Goal: Complete application form

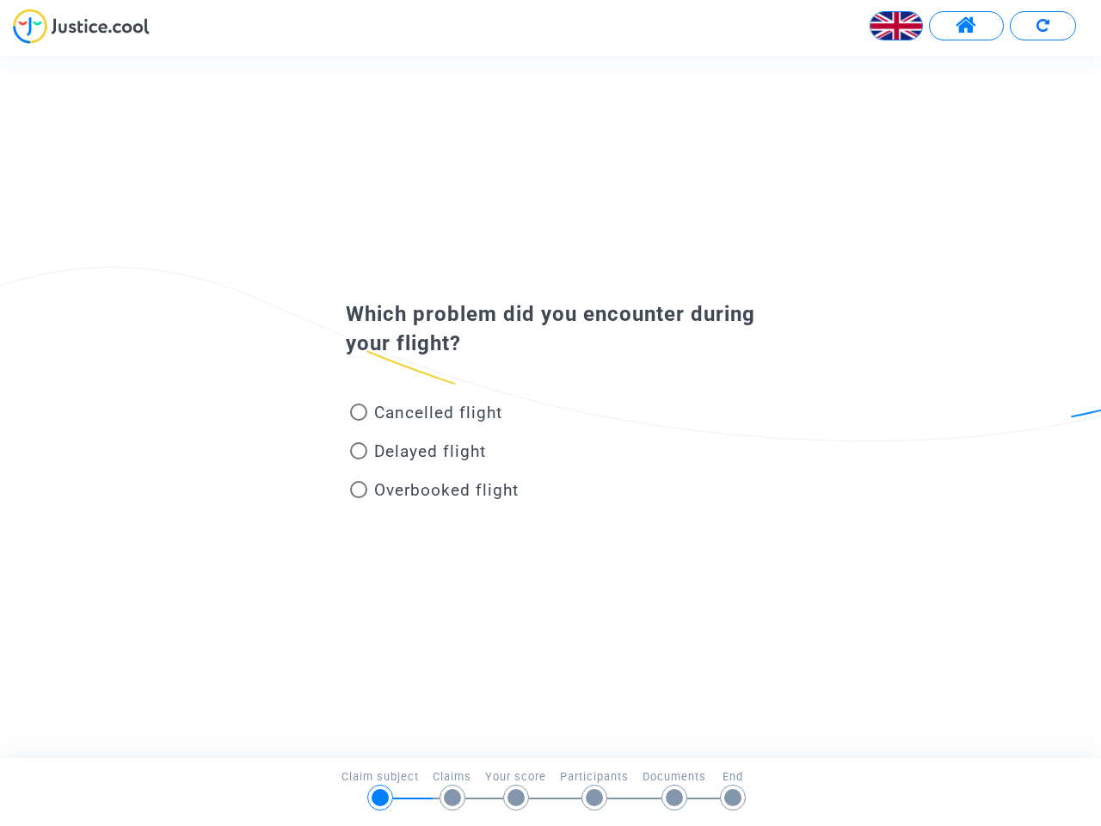
click at [897, 26] on img at bounding box center [897, 26] width 52 height 52
click at [966, 26] on span at bounding box center [967, 26] width 22 height 22
click at [1043, 26] on div at bounding box center [550, 32] width 1101 height 47
click at [551, 406] on div "Cancelled flight" at bounding box center [522, 416] width 379 height 39
click at [426, 416] on span "Cancelled flight" at bounding box center [438, 413] width 128 height 20
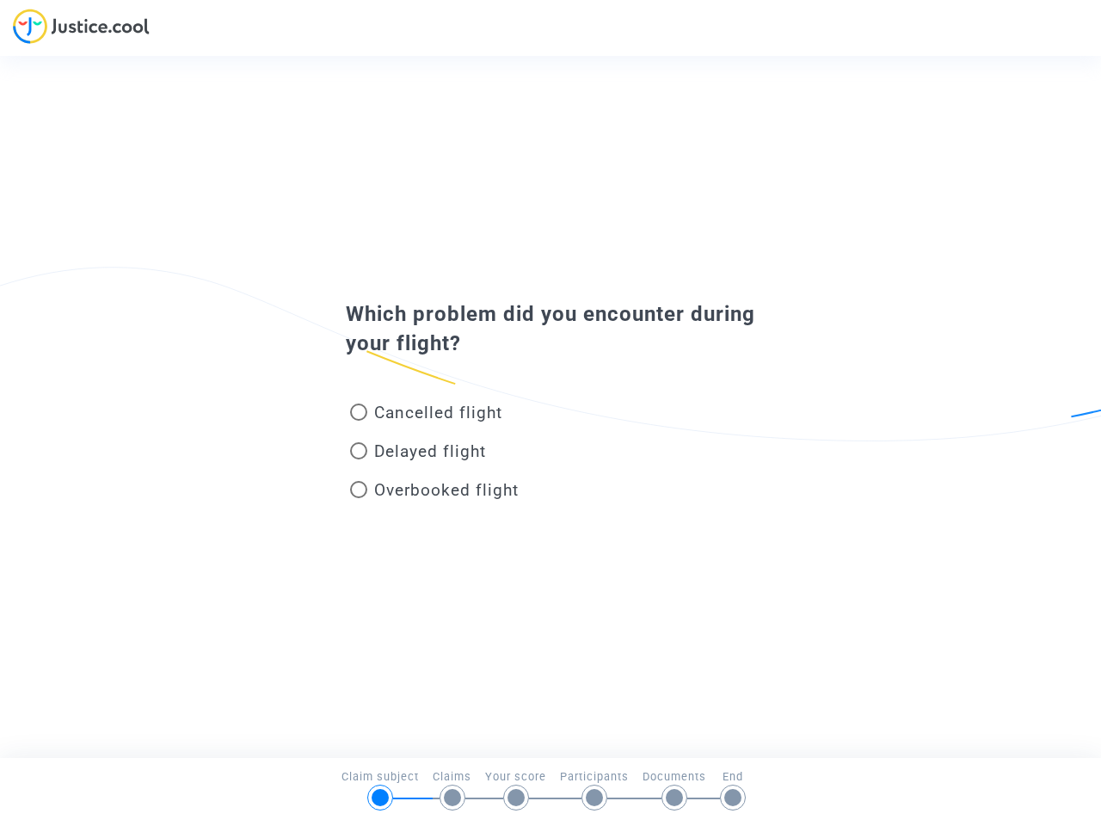
click at [359, 421] on input "Cancelled flight" at bounding box center [358, 421] width 1 height 1
radio input "true"
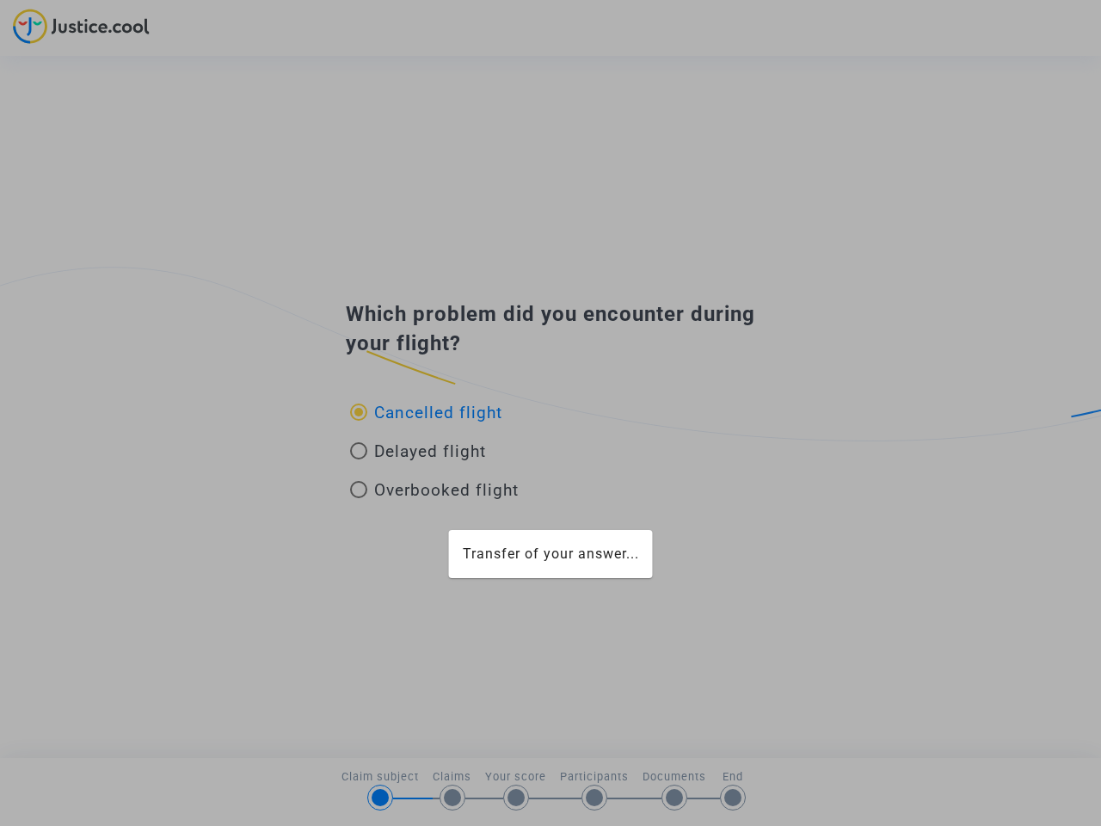
click at [426, 412] on div "Transfer of your answer..." at bounding box center [550, 413] width 1101 height 826
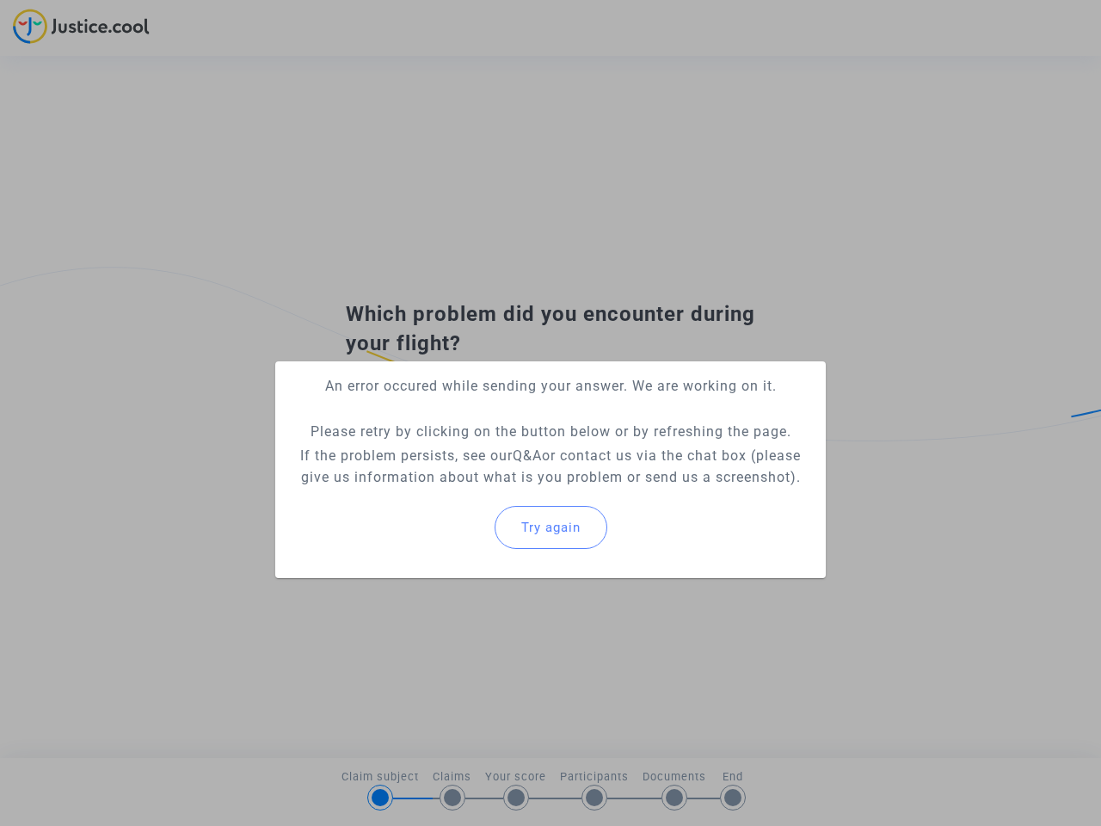
click at [418, 454] on p "If the problem persists, see our Q&A or contact us via the chat box (please giv…" at bounding box center [550, 466] width 523 height 43
click at [418, 451] on p "If the problem persists, see our Q&A or contact us via the chat box (please giv…" at bounding box center [550, 466] width 523 height 43
click at [435, 493] on div "Try again" at bounding box center [550, 527] width 523 height 74
click at [435, 490] on mat-card "An error occured while sending your answer. We are working on it. Please retry …" at bounding box center [550, 469] width 551 height 217
